Goal: Information Seeking & Learning: Learn about a topic

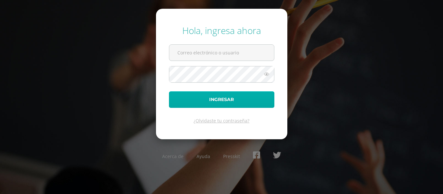
type input "gmarroquindb24@gmail.com"
click at [254, 100] on button "Ingresar" at bounding box center [221, 99] width 105 height 17
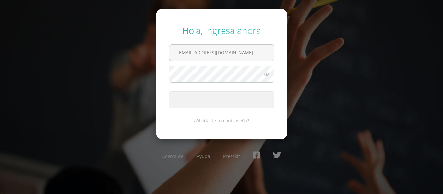
click at [254, 100] on button "Ingresar" at bounding box center [221, 99] width 105 height 17
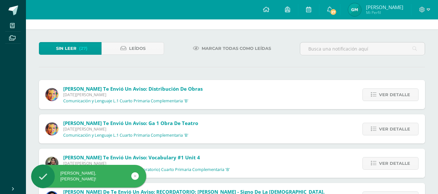
scroll to position [19, 0]
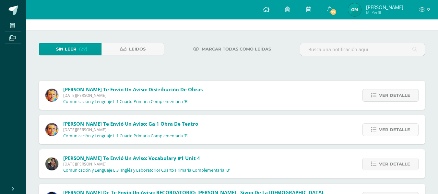
click at [384, 128] on span "Ver detalle" at bounding box center [394, 130] width 31 height 12
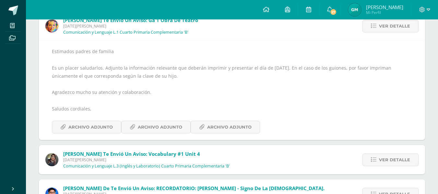
scroll to position [123, 0]
click at [97, 125] on span "Archivo Adjunto" at bounding box center [90, 127] width 44 height 12
click at [135, 122] on link "Archivo Adjunto" at bounding box center [155, 127] width 69 height 13
click at [216, 125] on span "Archivo Adjunto" at bounding box center [229, 127] width 44 height 12
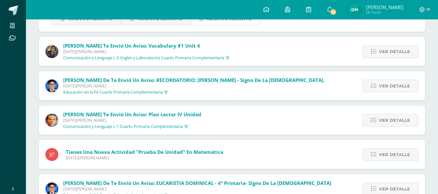
scroll to position [232, 0]
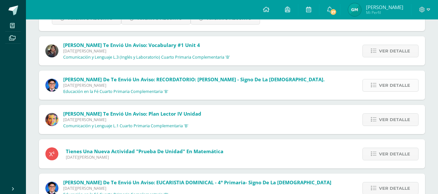
click at [395, 79] on link "Ver detalle" at bounding box center [390, 85] width 56 height 13
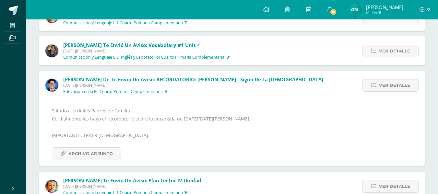
scroll to position [93, 0]
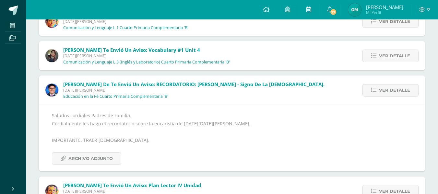
click at [311, 12] on icon at bounding box center [308, 9] width 5 height 6
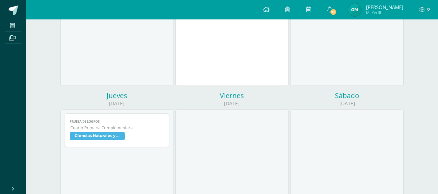
scroll to position [153, 0]
click at [143, 126] on span "Cuarto Primaria Complementaria" at bounding box center [117, 128] width 94 height 6
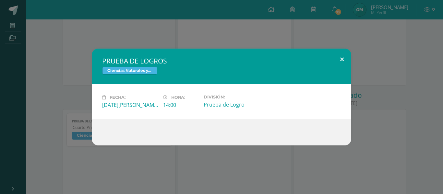
click at [343, 55] on button at bounding box center [342, 60] width 18 height 22
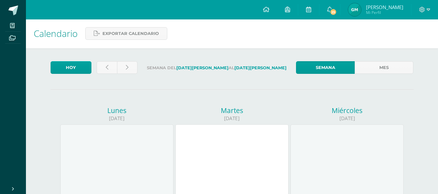
scroll to position [0, 0]
